Goal: Information Seeking & Learning: Find specific page/section

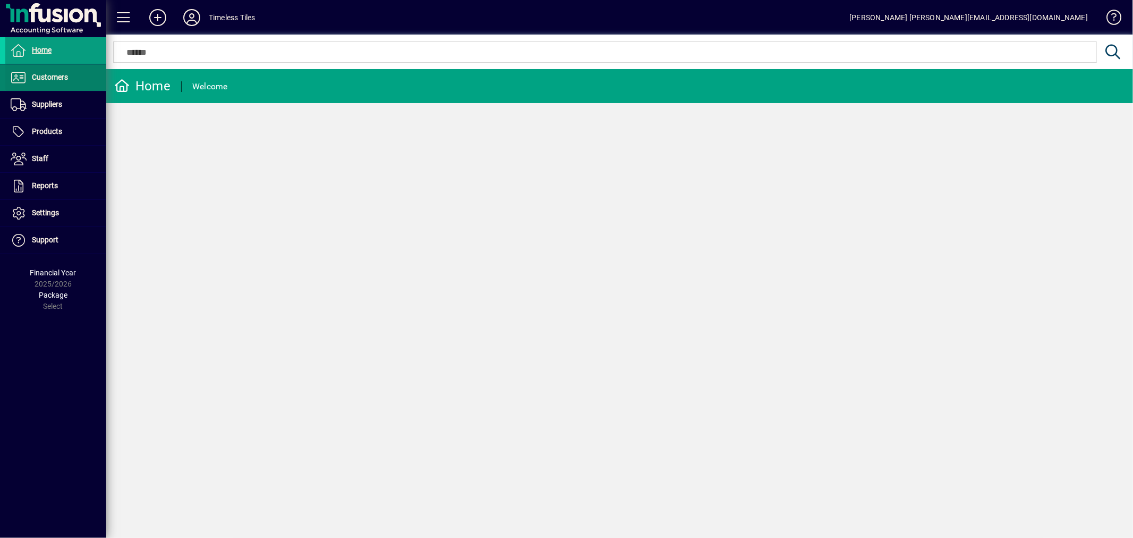
click at [43, 81] on span "Customers" at bounding box center [50, 77] width 36 height 8
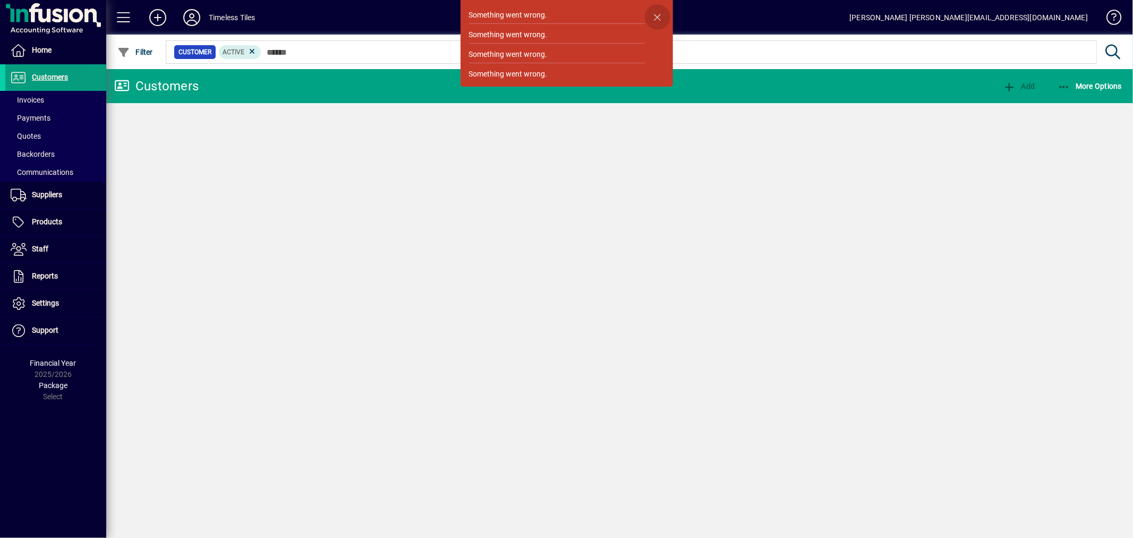
click at [664, 17] on span "button" at bounding box center [657, 16] width 25 height 25
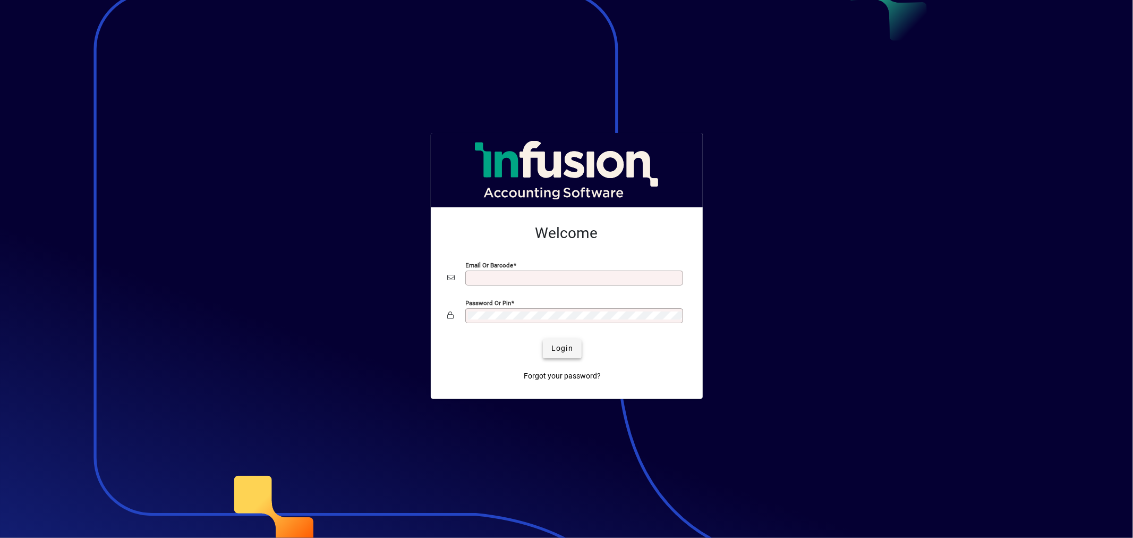
type input "**********"
click at [567, 347] on span "Login" at bounding box center [562, 348] width 22 height 11
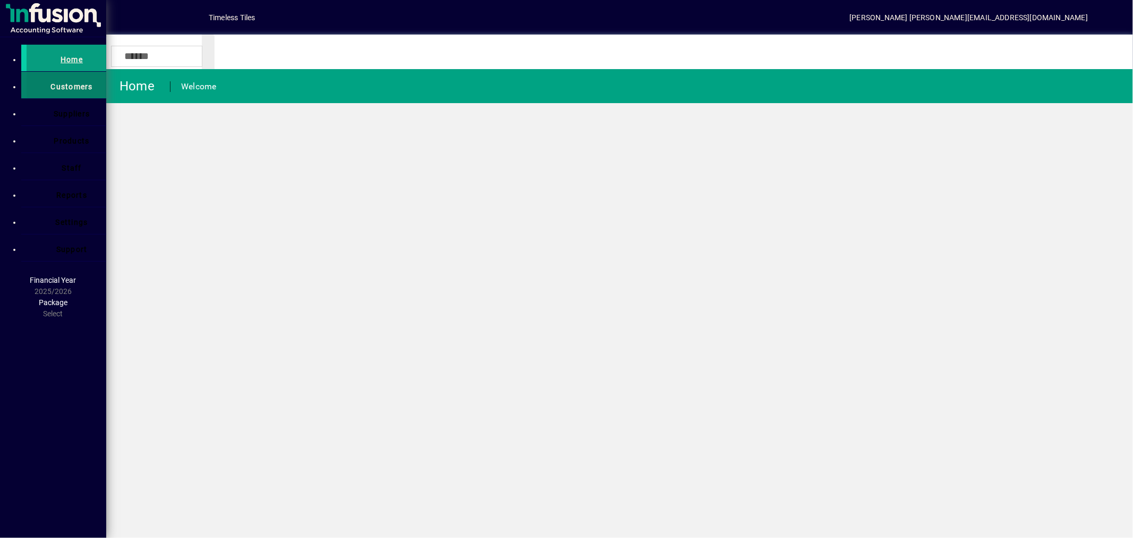
click at [44, 84] on span at bounding box center [67, 84] width 80 height 25
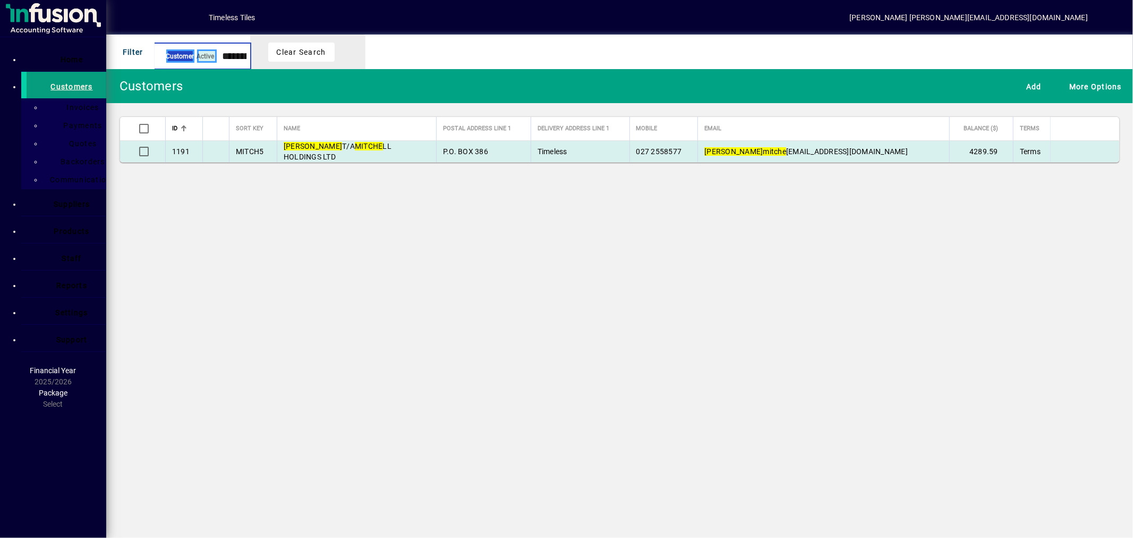
type input "**********"
click at [388, 154] on span "[PERSON_NAME]/A MITCHE LL HOLDINGS LTD" at bounding box center [338, 151] width 108 height 19
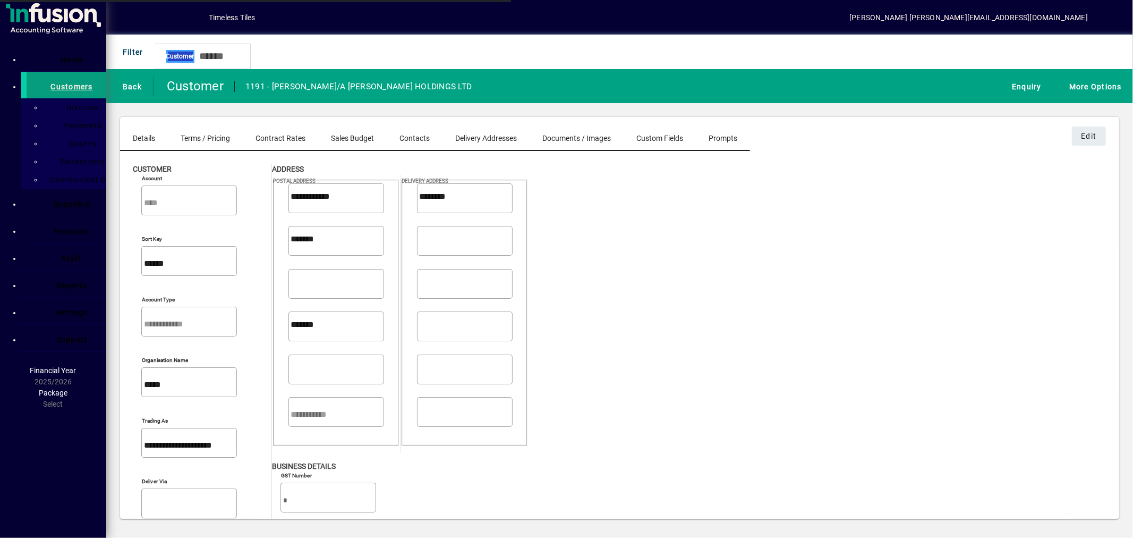
type input "**********"
click at [1007, 81] on icon "button" at bounding box center [1007, 86] width 0 height 12
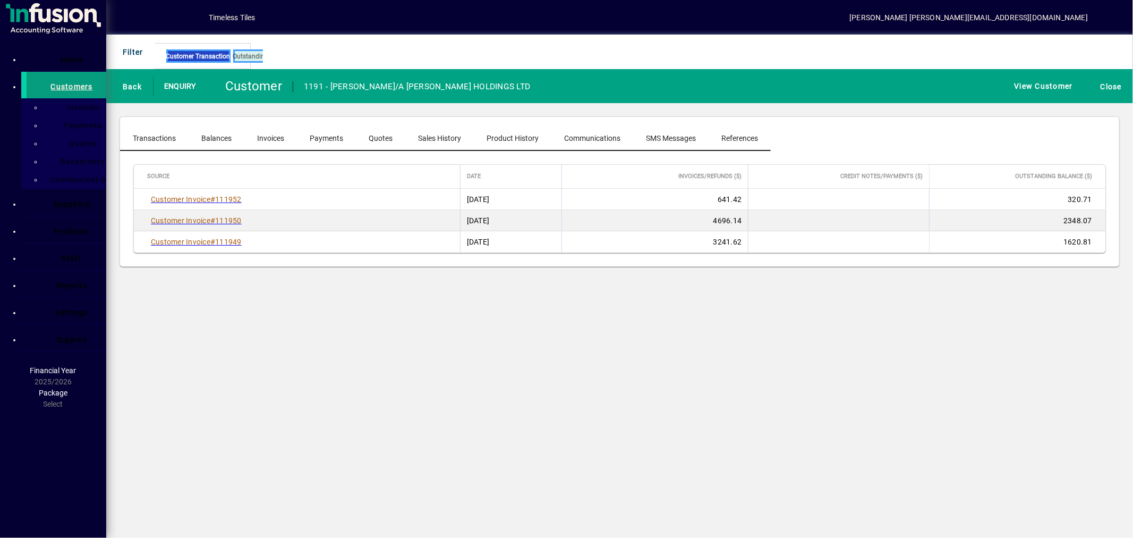
click at [268, 139] on span "Invoices" at bounding box center [270, 137] width 27 height 7
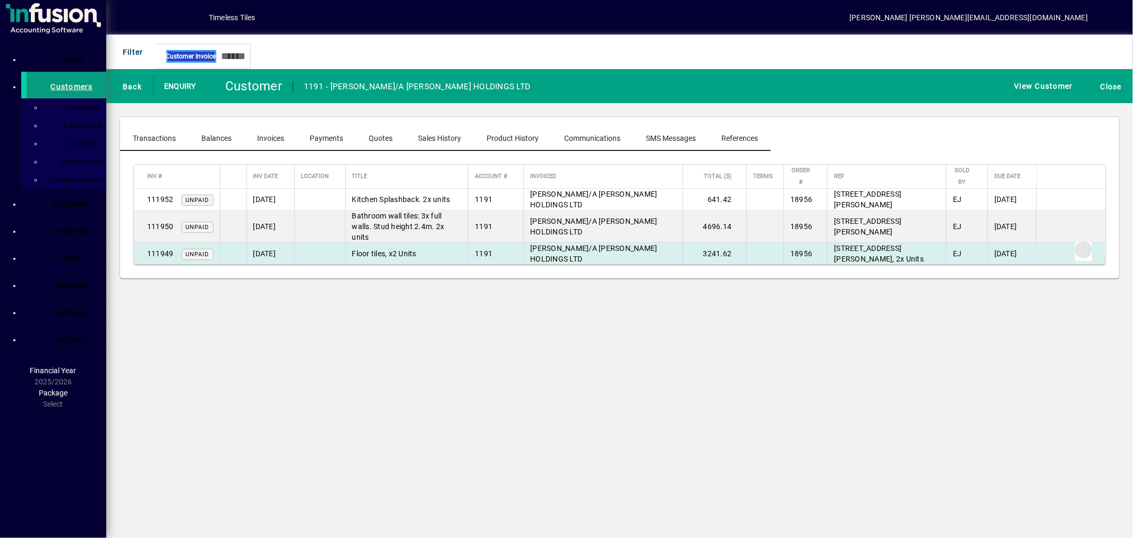
click at [1080, 237] on span "button" at bounding box center [1083, 249] width 25 height 25
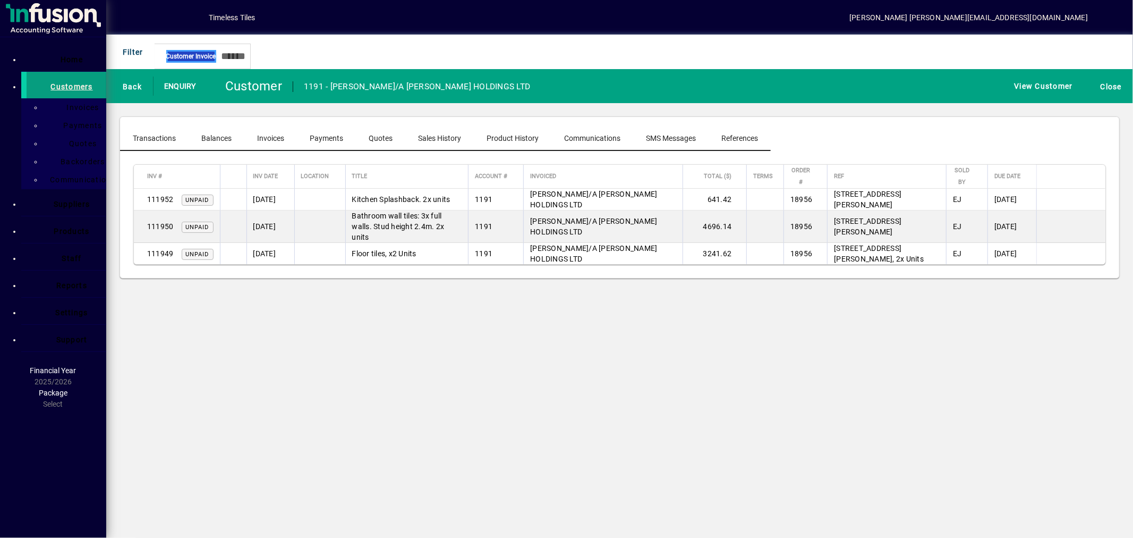
click at [64, 122] on span "Packing Slip" at bounding box center [35, 117] width 55 height 10
click at [611, 418] on span "Print" at bounding box center [601, 411] width 19 height 11
click at [574, 418] on span "Close" at bounding box center [563, 411] width 21 height 11
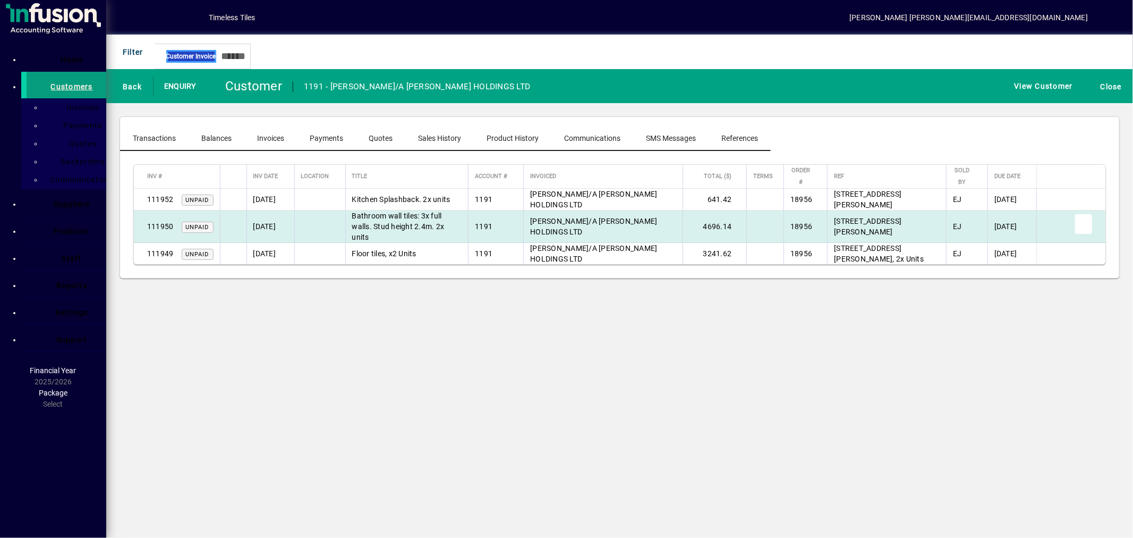
click at [1082, 214] on span "button" at bounding box center [1083, 222] width 25 height 25
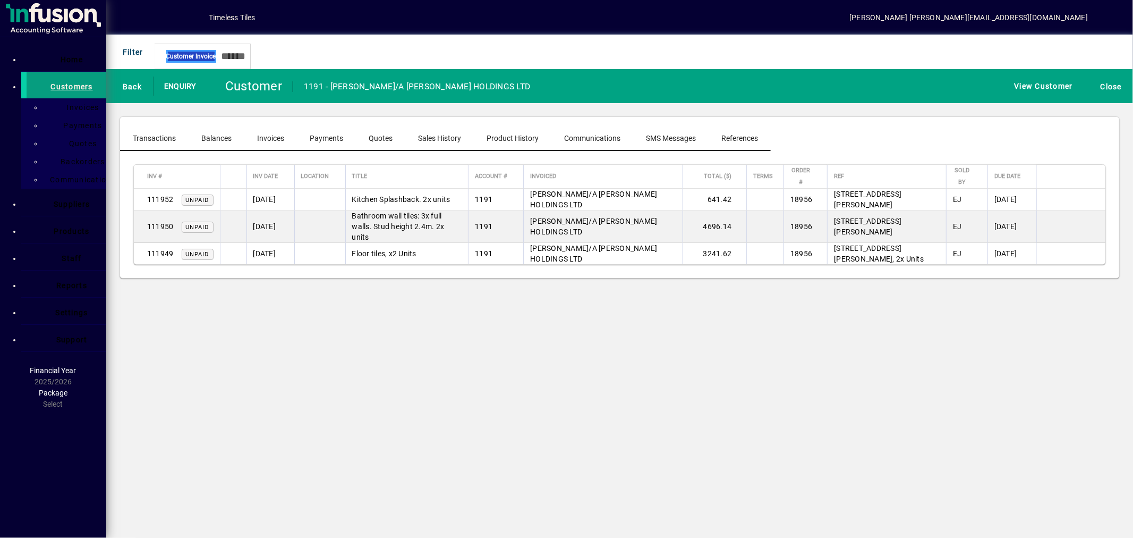
click at [42, 96] on span "Invoice" at bounding box center [25, 91] width 34 height 10
click at [553, 416] on icon "button" at bounding box center [553, 411] width 0 height 8
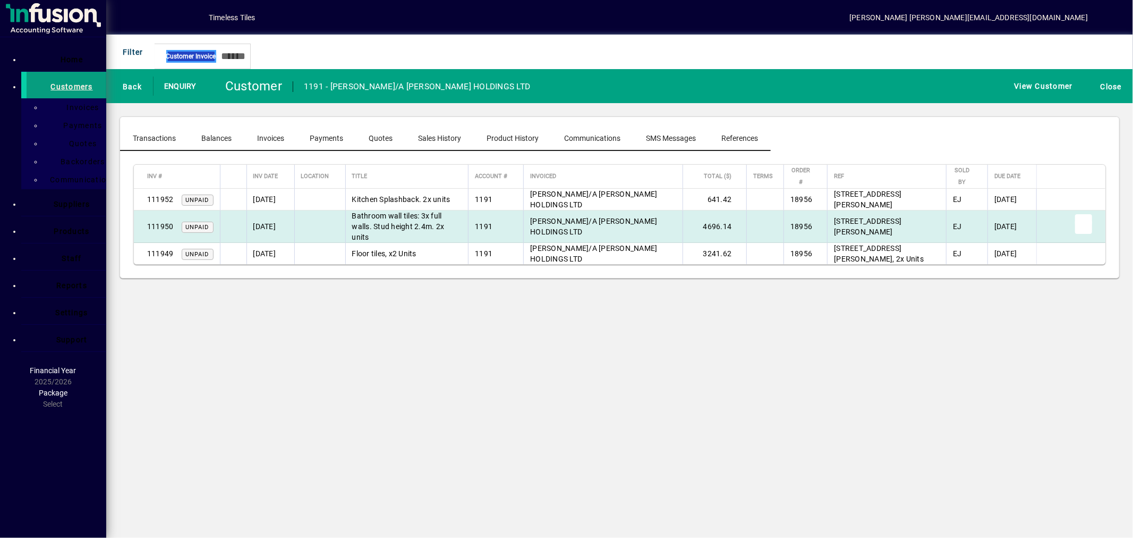
click at [1074, 211] on span "button" at bounding box center [1083, 222] width 25 height 25
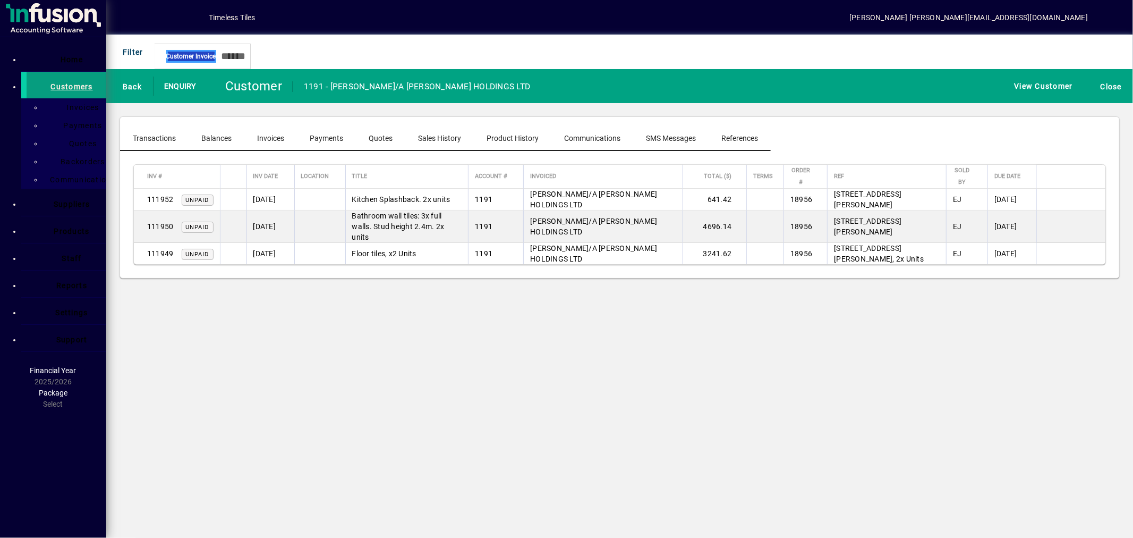
click at [64, 122] on span "Packing Slip" at bounding box center [35, 117] width 55 height 10
click at [611, 418] on span "Print" at bounding box center [601, 411] width 19 height 11
click at [553, 416] on icon "button" at bounding box center [553, 411] width 0 height 8
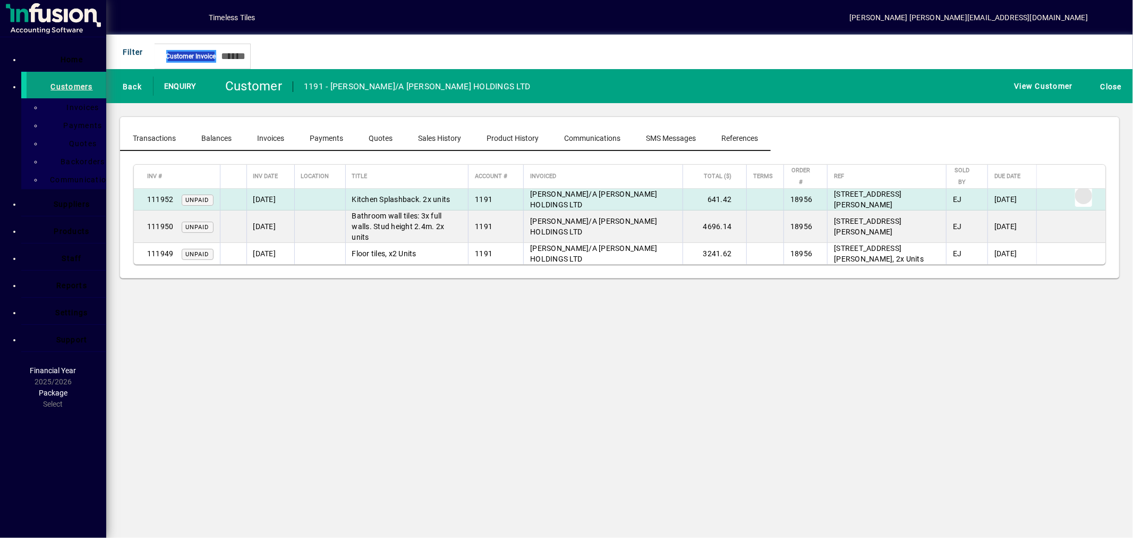
click at [1084, 193] on span "button" at bounding box center [1083, 195] width 25 height 25
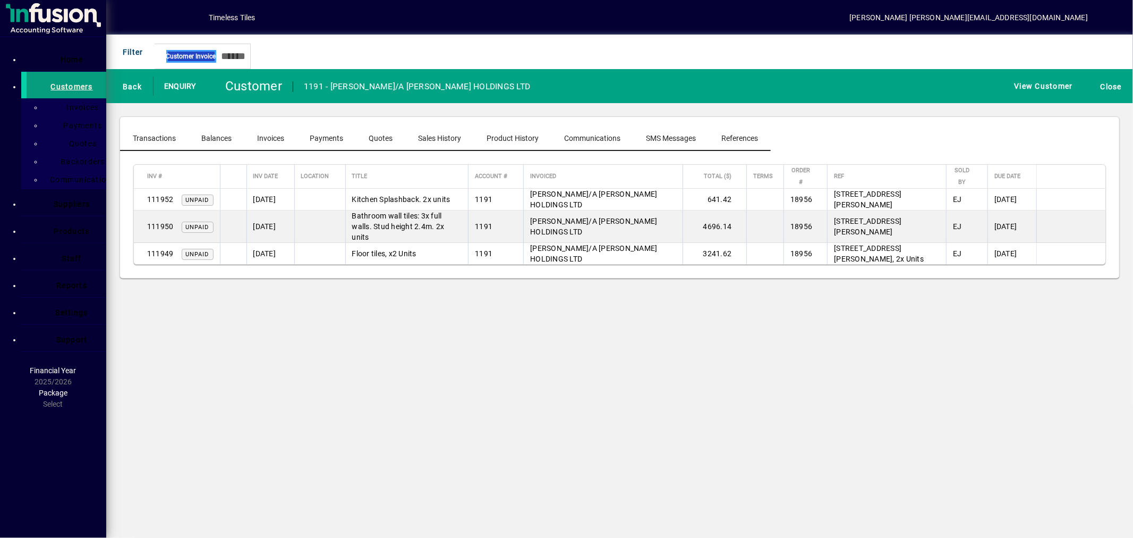
click at [64, 122] on span "Packing Slip" at bounding box center [35, 117] width 55 height 10
click at [619, 425] on span at bounding box center [602, 411] width 34 height 25
click at [574, 418] on span "Close" at bounding box center [563, 411] width 21 height 11
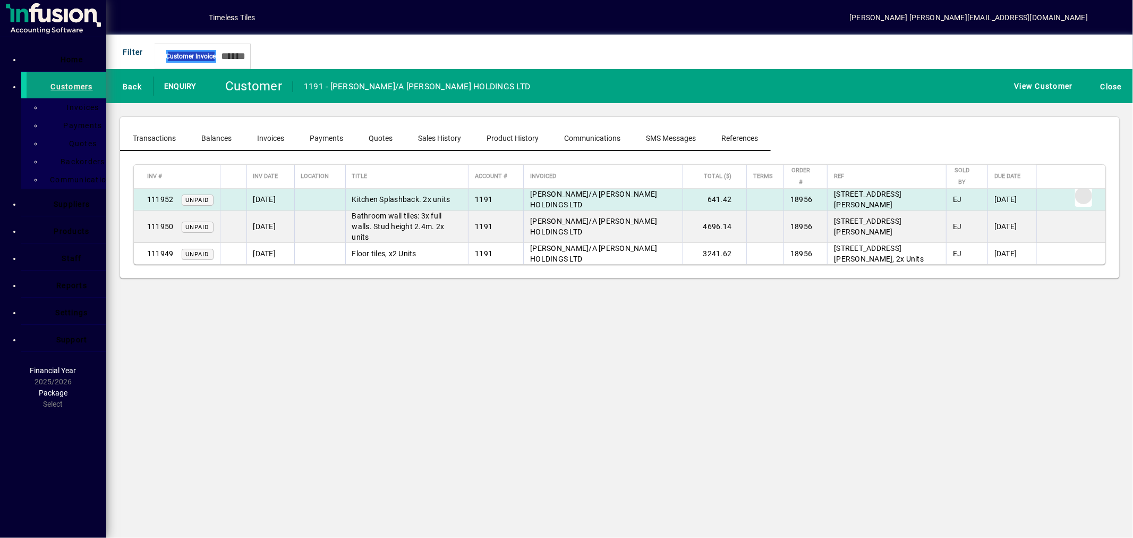
click at [1080, 192] on span "button" at bounding box center [1083, 195] width 25 height 25
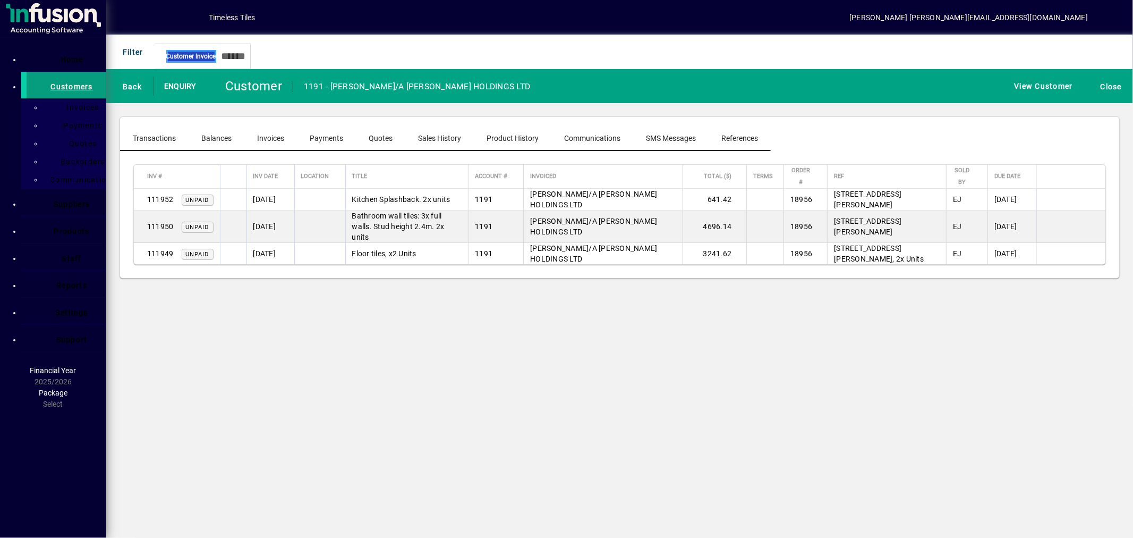
click at [64, 122] on span "Packing Slip" at bounding box center [35, 117] width 55 height 10
click at [611, 418] on span "Print" at bounding box center [601, 411] width 19 height 11
click at [722, 418] on span "Download PDF" at bounding box center [694, 411] width 57 height 11
click at [574, 418] on span "Close" at bounding box center [563, 411] width 21 height 11
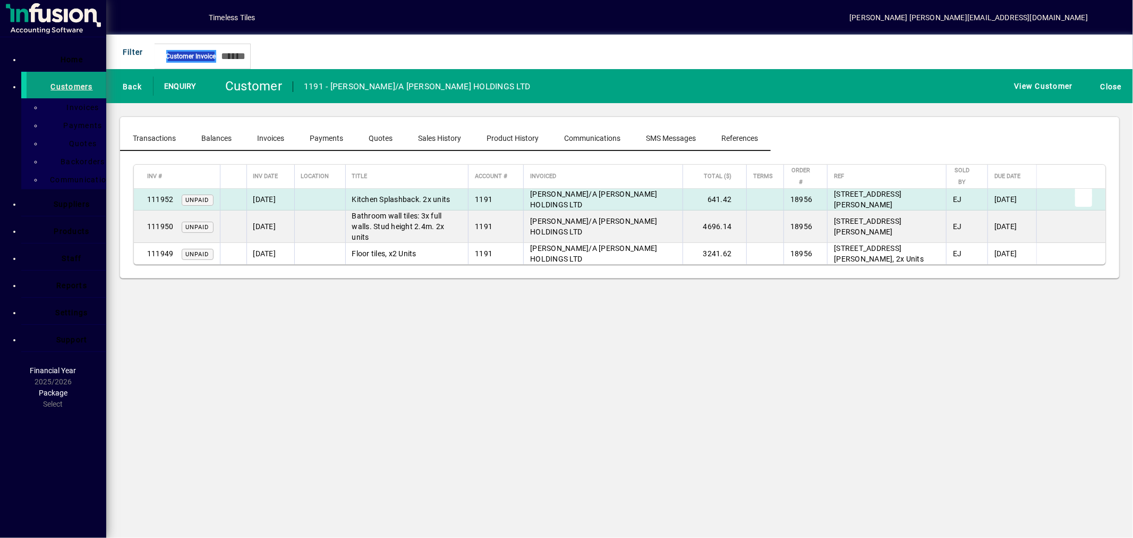
click at [1090, 200] on span "button" at bounding box center [1083, 195] width 25 height 25
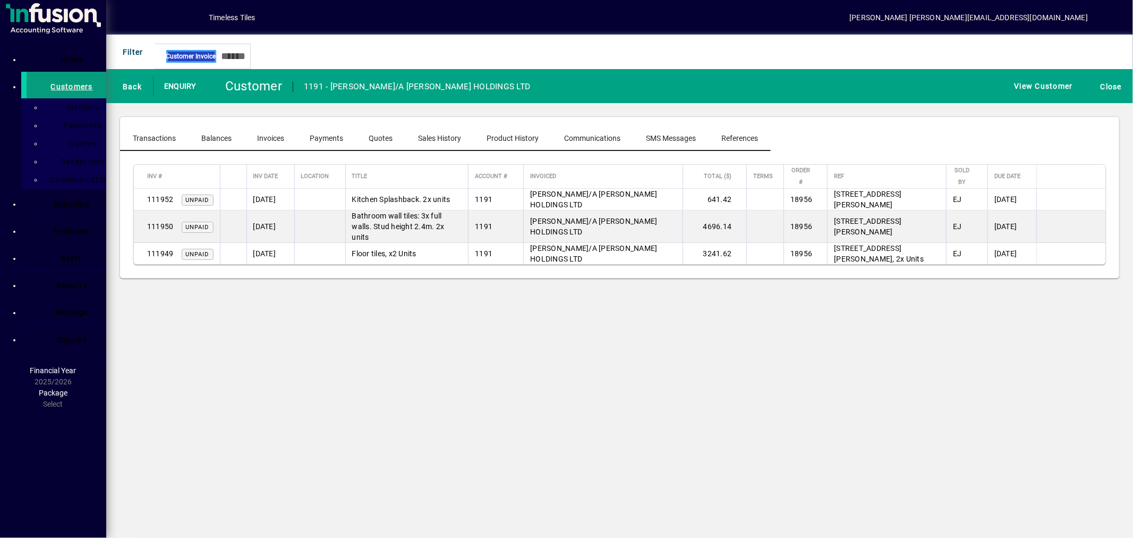
click at [64, 122] on span "Packing Slip" at bounding box center [35, 117] width 55 height 10
click at [965, 22] on div at bounding box center [566, 22] width 1133 height 0
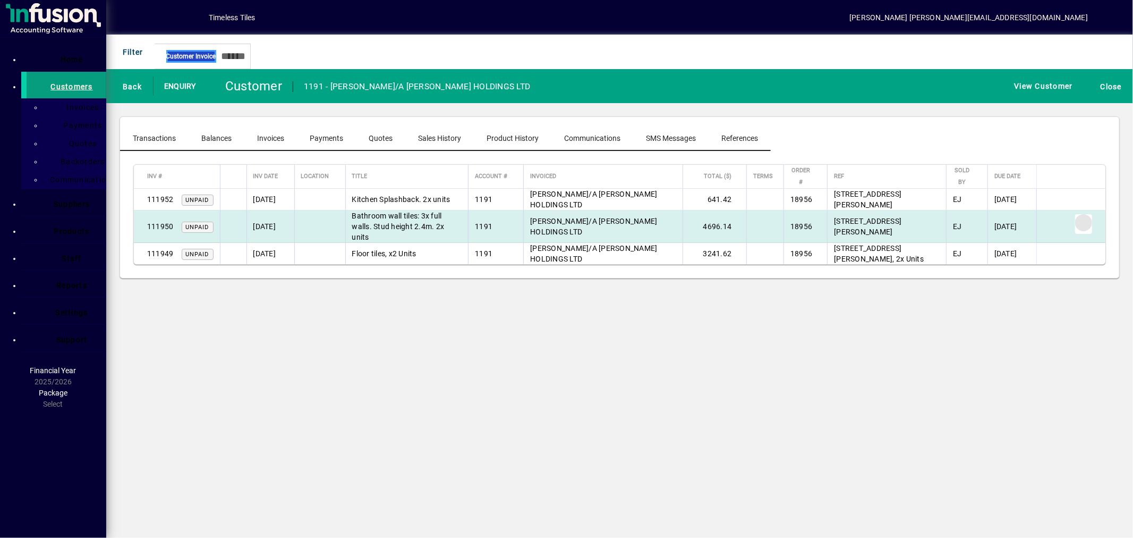
click at [1084, 219] on span "button" at bounding box center [1083, 222] width 25 height 25
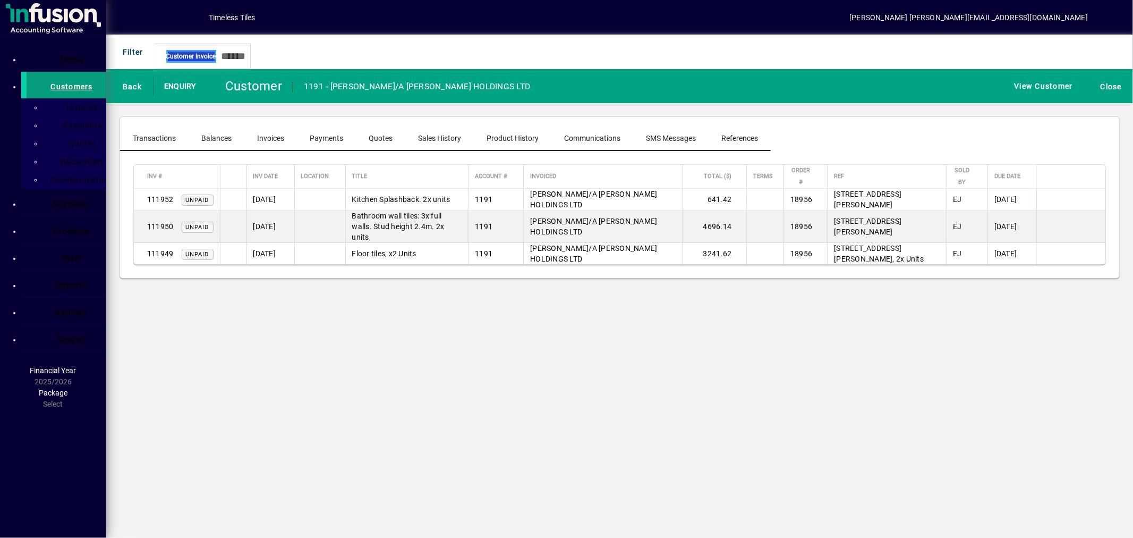
click at [64, 122] on span "Packing Slip" at bounding box center [35, 117] width 55 height 10
click at [581, 425] on span "button" at bounding box center [564, 411] width 34 height 25
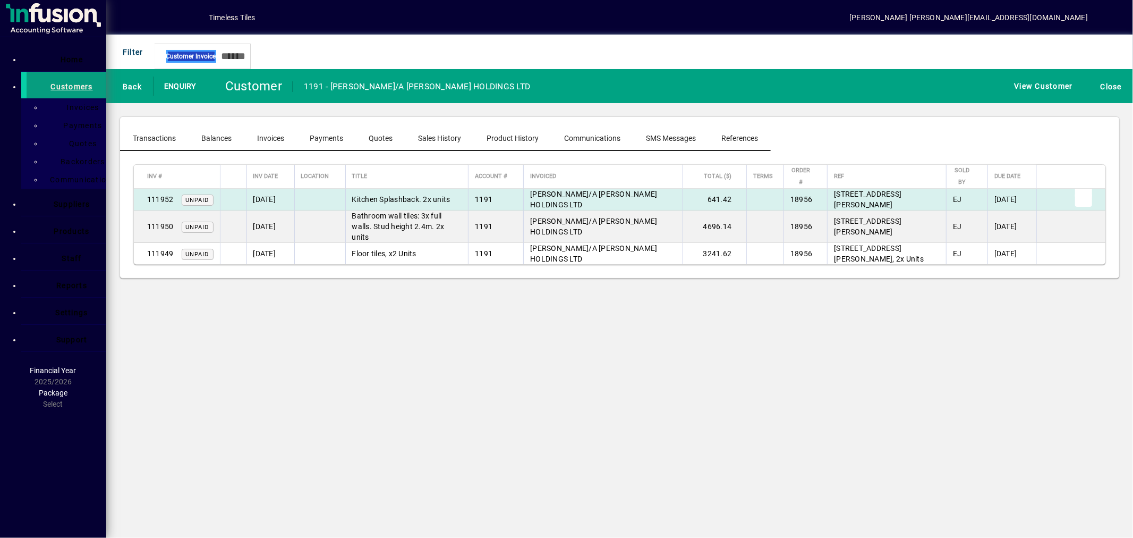
click at [1086, 191] on span "button" at bounding box center [1083, 195] width 25 height 25
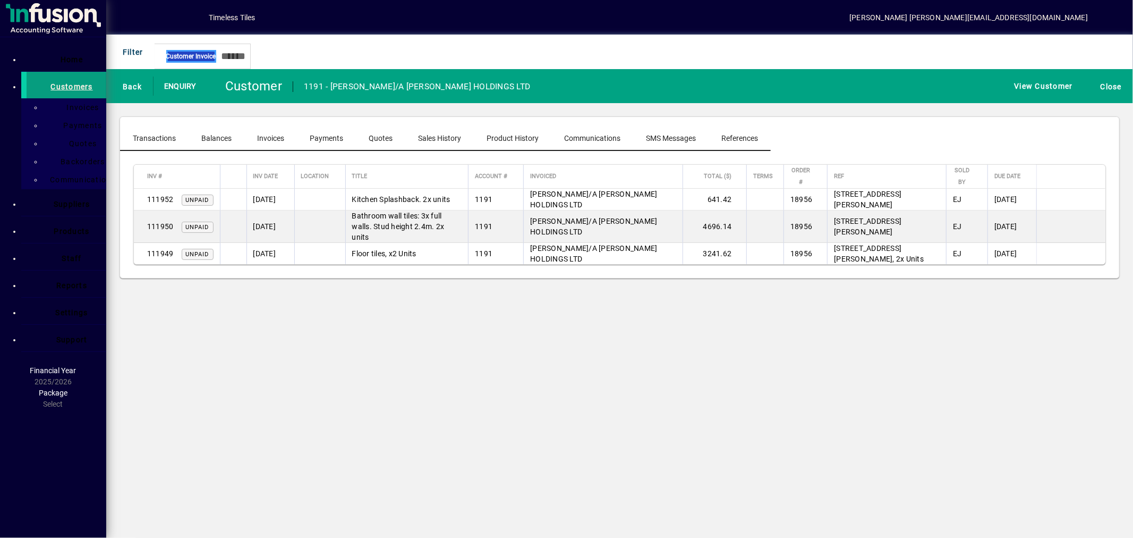
click at [64, 122] on span "Packing Slip" at bounding box center [35, 117] width 55 height 10
click at [720, 418] on span "Download PDF" at bounding box center [694, 411] width 57 height 11
click at [1050, 22] on div at bounding box center [566, 22] width 1133 height 0
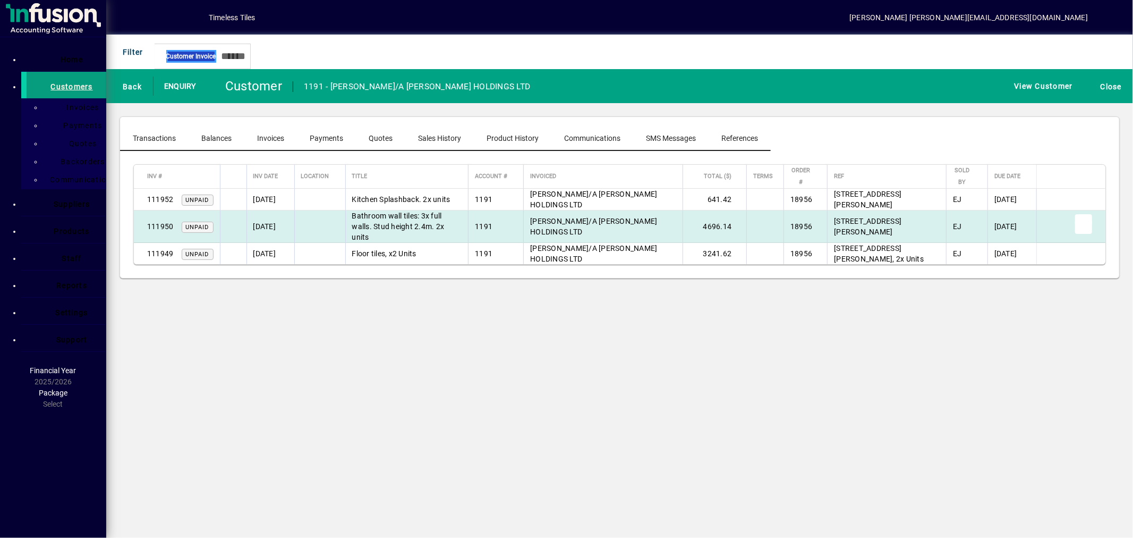
click at [1079, 219] on span "button" at bounding box center [1083, 222] width 25 height 25
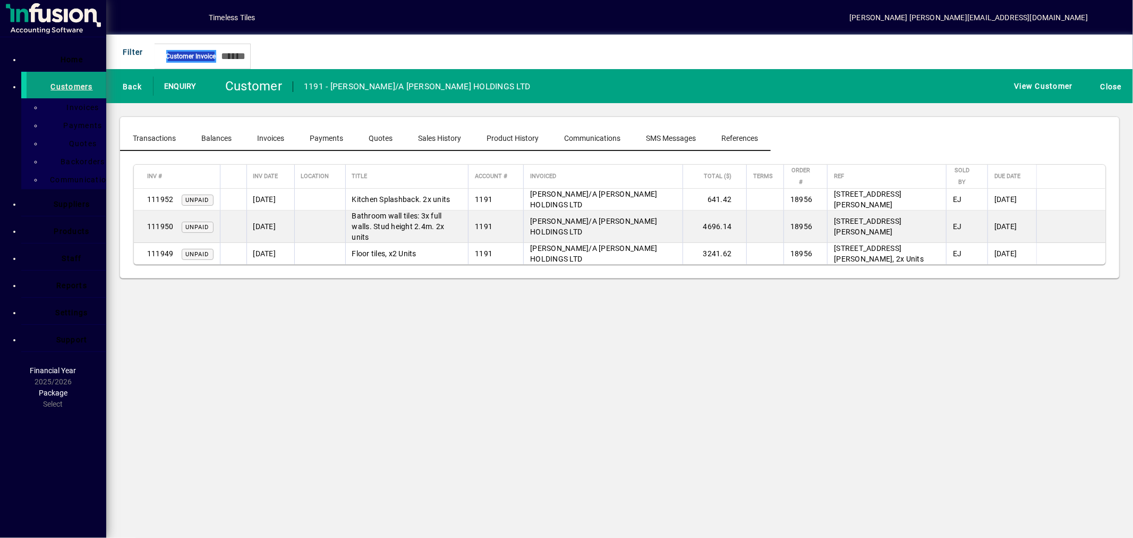
click at [64, 122] on span "Packing Slip" at bounding box center [35, 117] width 55 height 10
click at [722, 418] on span "Download PDF" at bounding box center [694, 411] width 57 height 11
click at [574, 418] on span "Close" at bounding box center [563, 411] width 21 height 11
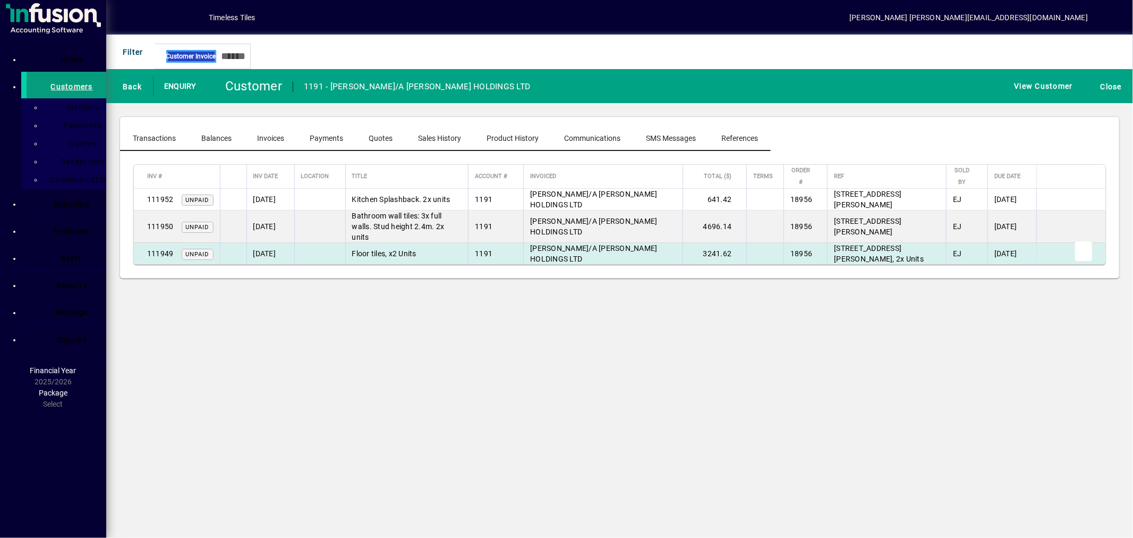
click at [1089, 238] on span "button" at bounding box center [1083, 249] width 25 height 25
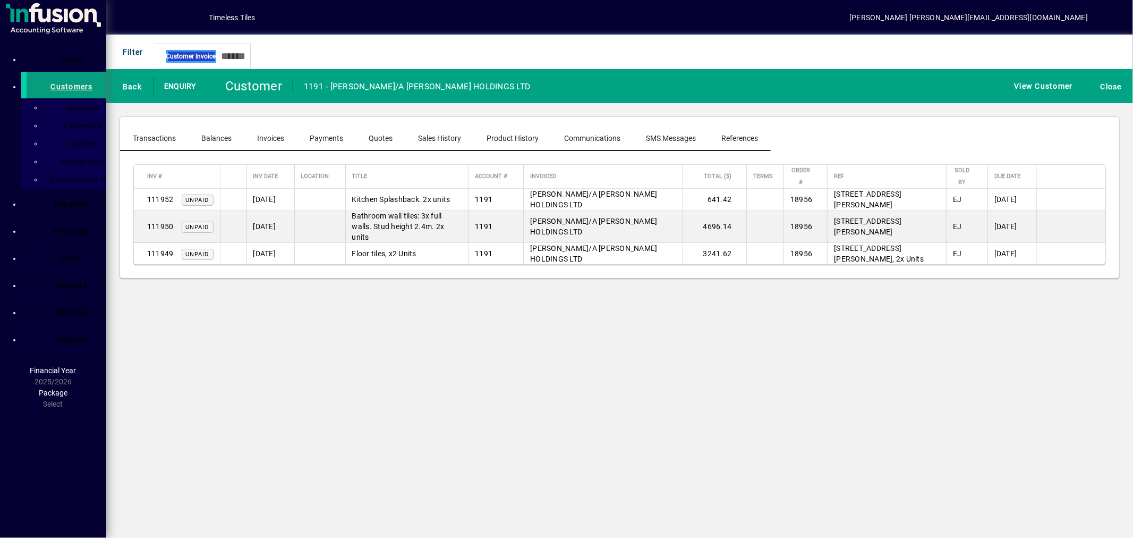
click at [64, 122] on span "Packing Slip" at bounding box center [35, 117] width 55 height 10
click at [553, 416] on icon "button" at bounding box center [553, 411] width 0 height 8
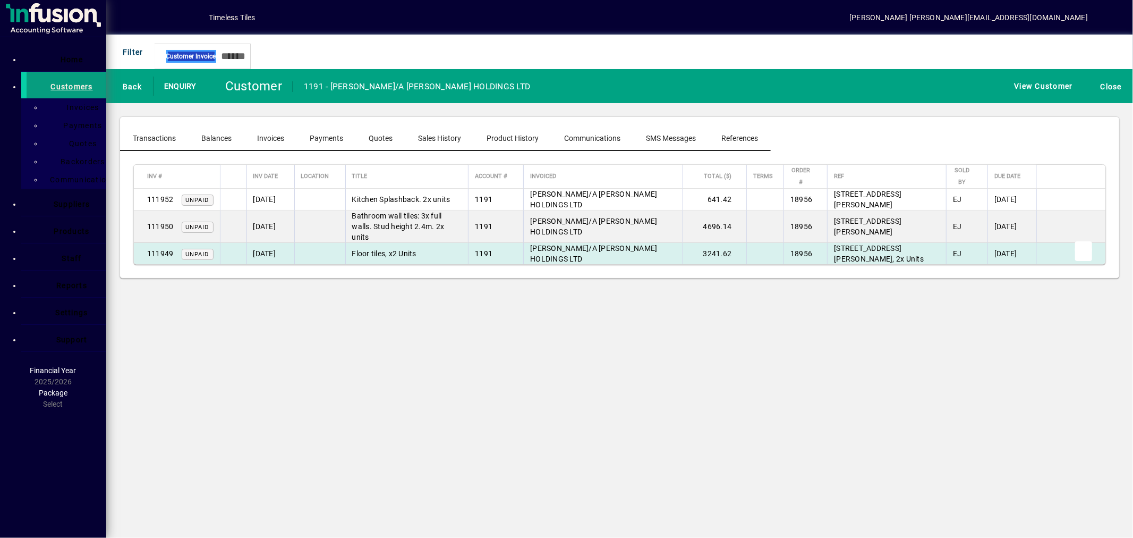
click at [1086, 241] on span "button" at bounding box center [1083, 249] width 25 height 25
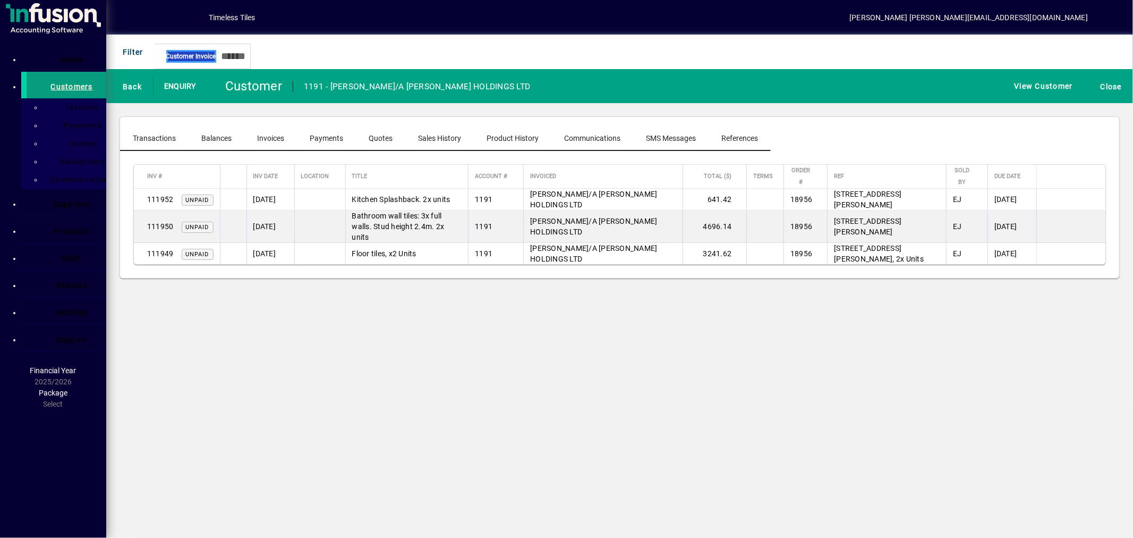
click at [64, 122] on span "Packing Slip" at bounding box center [35, 117] width 55 height 10
click at [722, 418] on span "Download PDF" at bounding box center [694, 411] width 57 height 11
drag, startPoint x: 1071, startPoint y: 355, endPoint x: 1069, endPoint y: 349, distance: 6.1
click at [1071, 22] on div at bounding box center [566, 22] width 1133 height 0
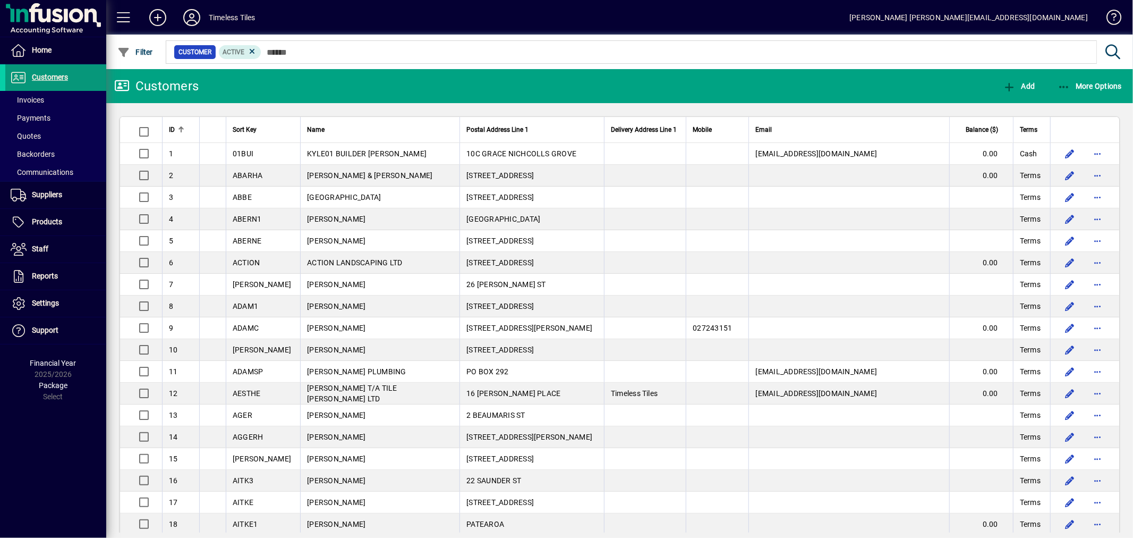
click at [42, 76] on span "Customers" at bounding box center [50, 77] width 36 height 8
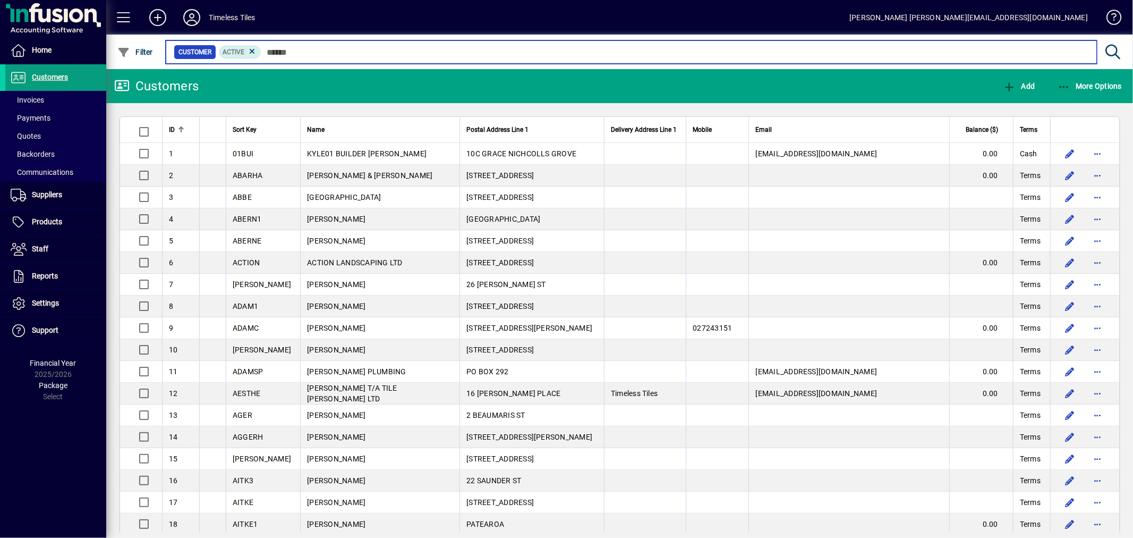
click at [294, 50] on input "text" at bounding box center [674, 52] width 827 height 15
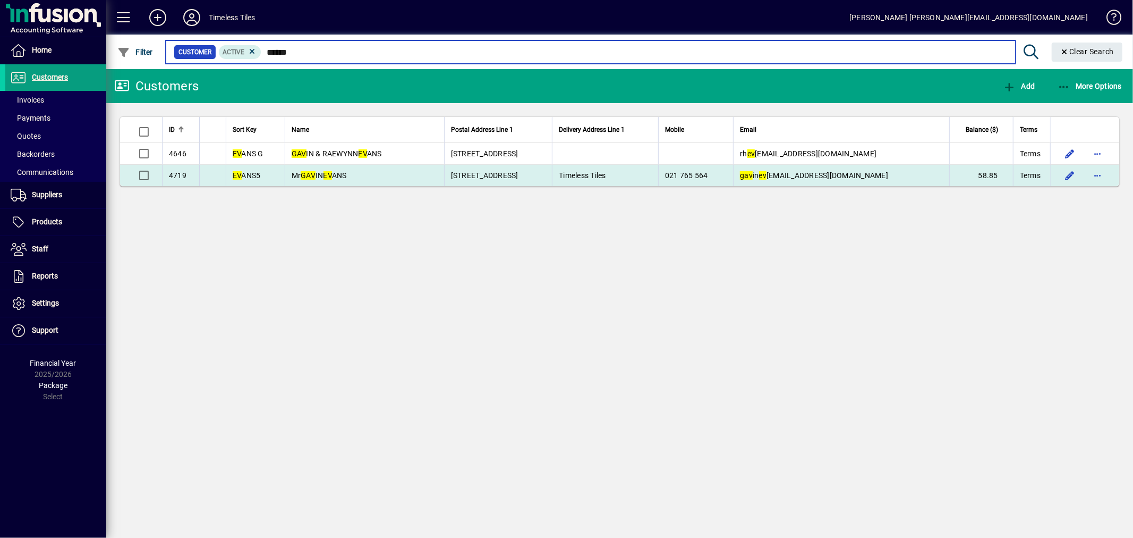
type input "******"
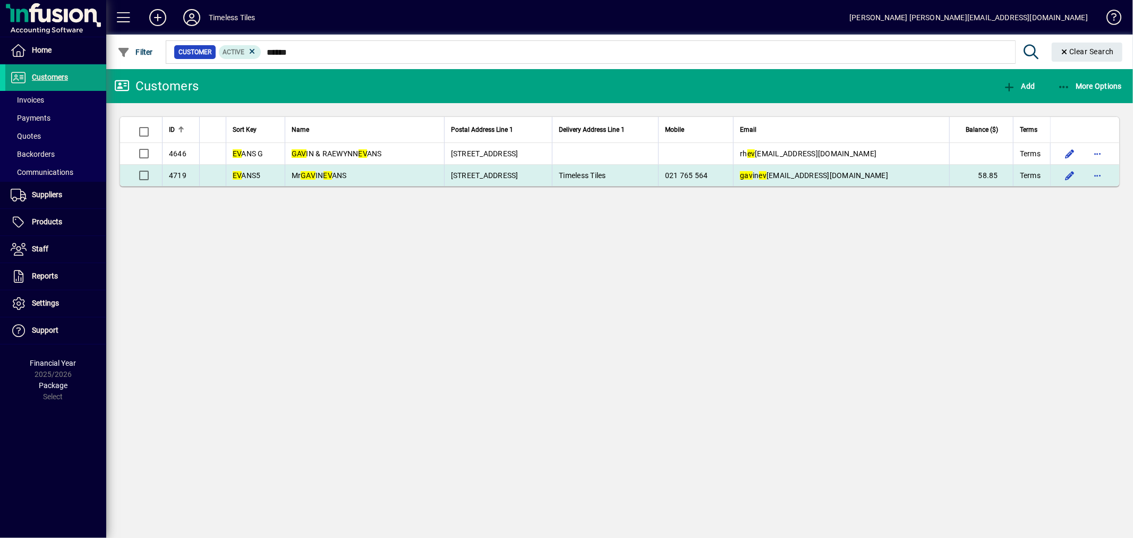
click at [389, 175] on td "Mr GAV IN EV ANS" at bounding box center [364, 175] width 159 height 21
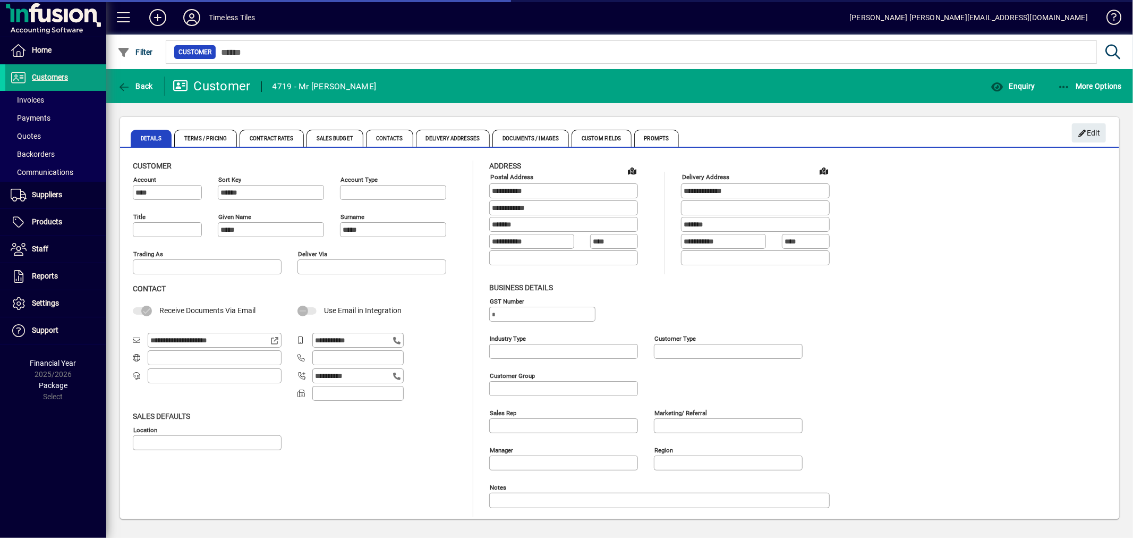
type input "**********"
type input "*******"
type input "**********"
type input "**"
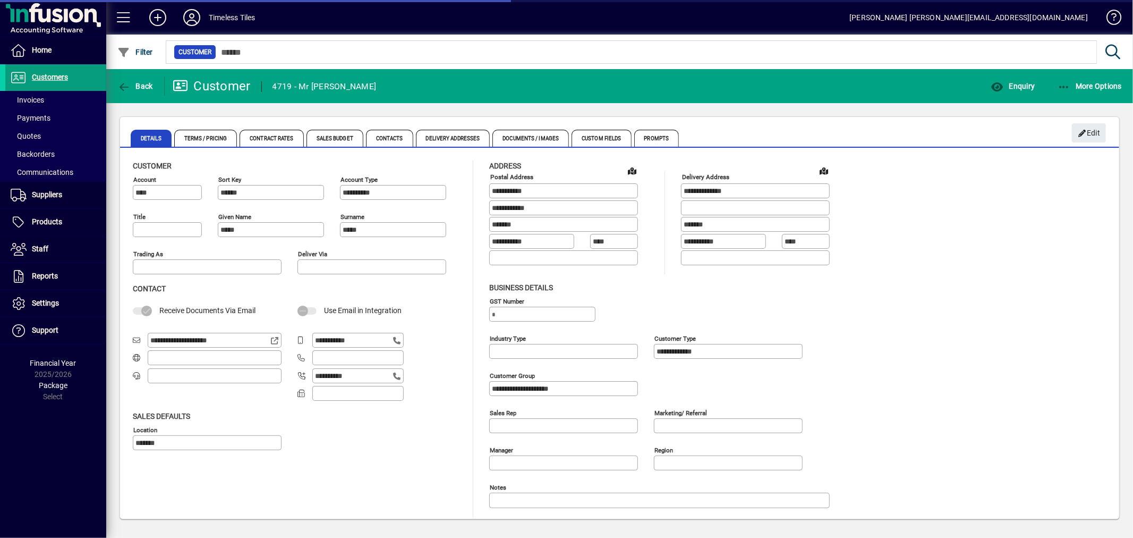
type input "**********"
drag, startPoint x: 242, startPoint y: 342, endPoint x: 164, endPoint y: 344, distance: 78.1
click at [147, 341] on div "**********" at bounding box center [207, 341] width 149 height 16
